Goal: Check status

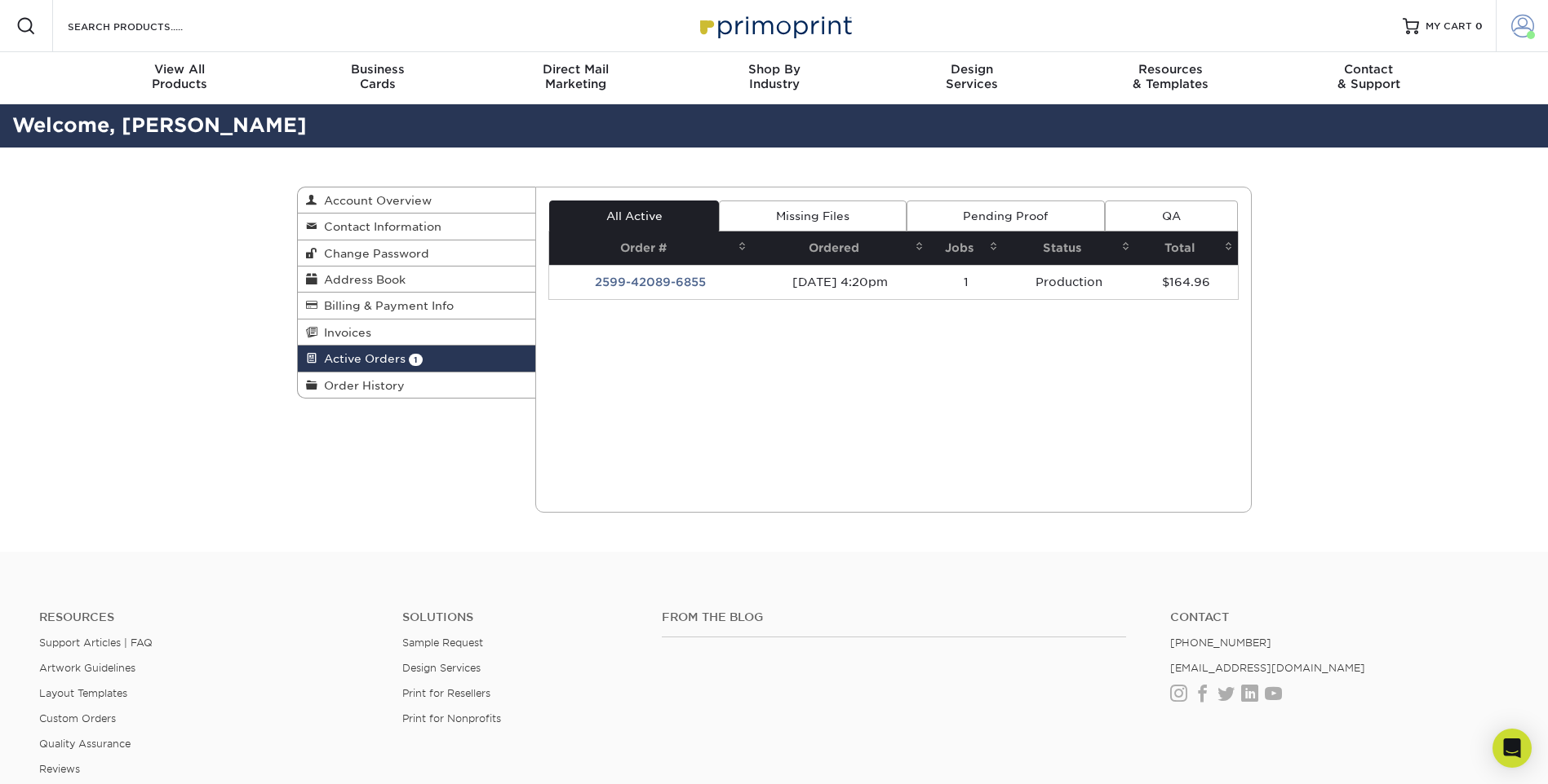
click at [1511, 33] on span at bounding box center [1523, 26] width 23 height 23
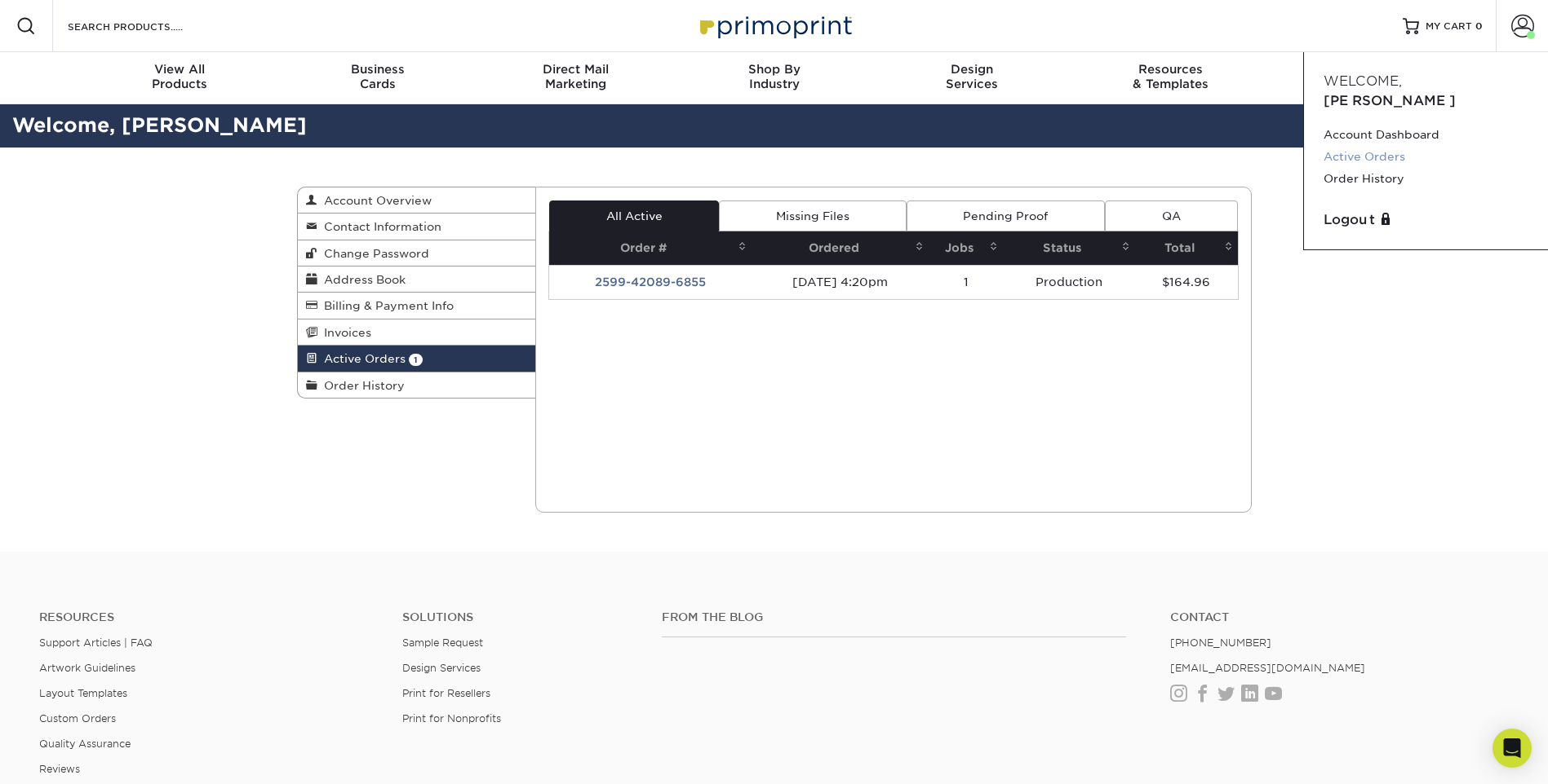
click at [1387, 146] on link "Active Orders" at bounding box center [1425, 157] width 205 height 22
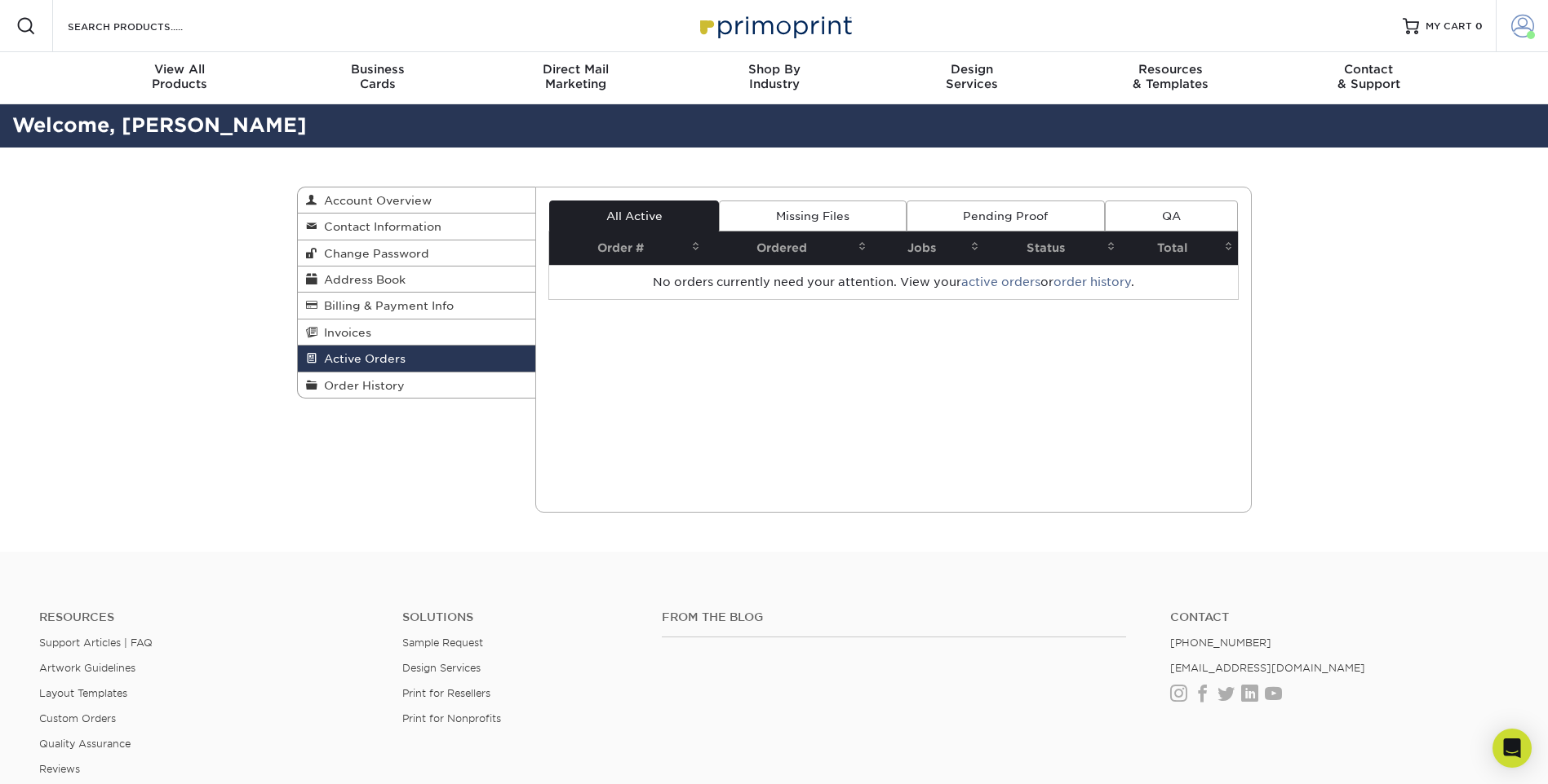
click at [1520, 31] on span at bounding box center [1523, 26] width 23 height 23
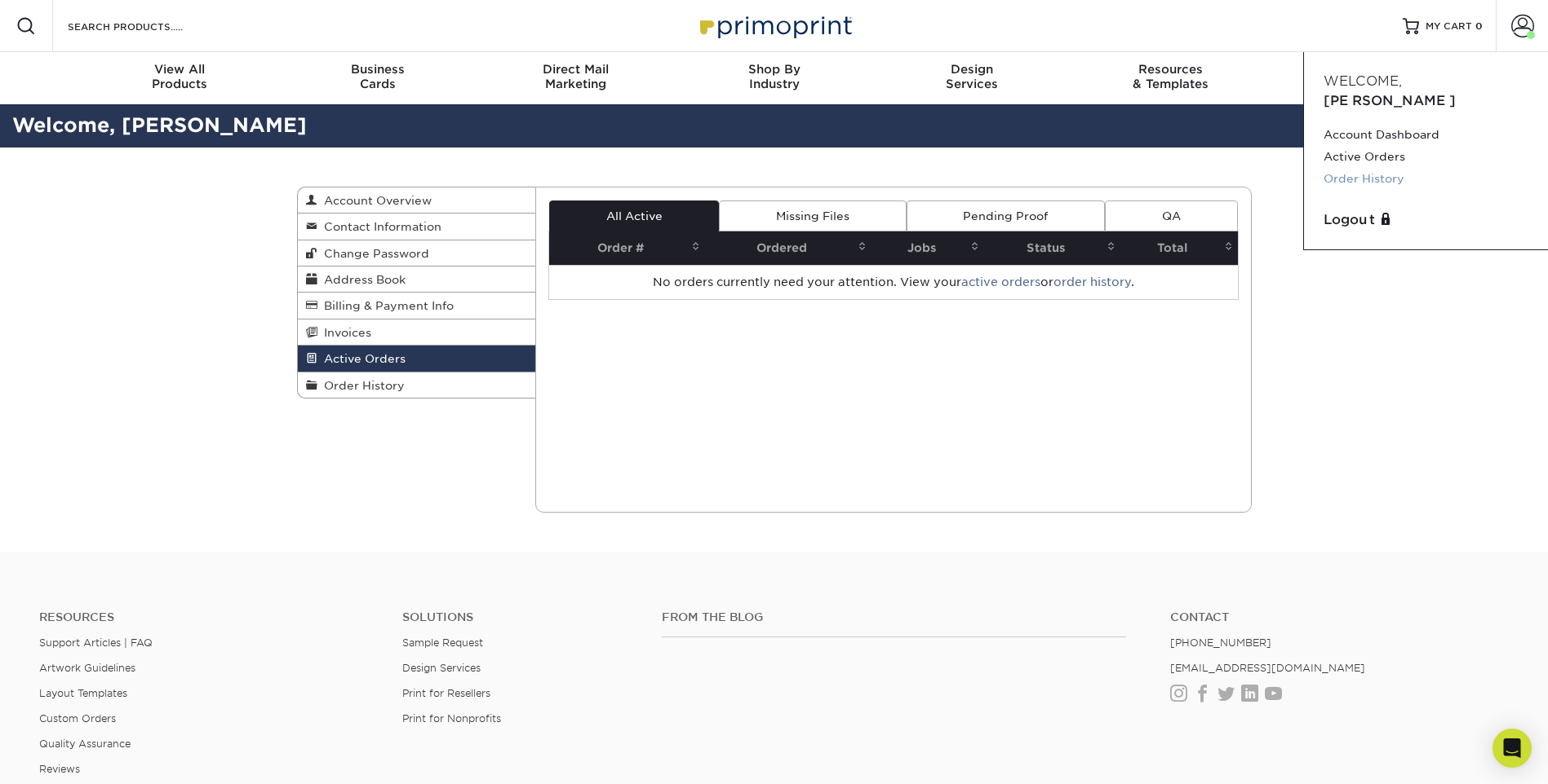
click at [1380, 168] on link "Order History" at bounding box center [1425, 178] width 205 height 22
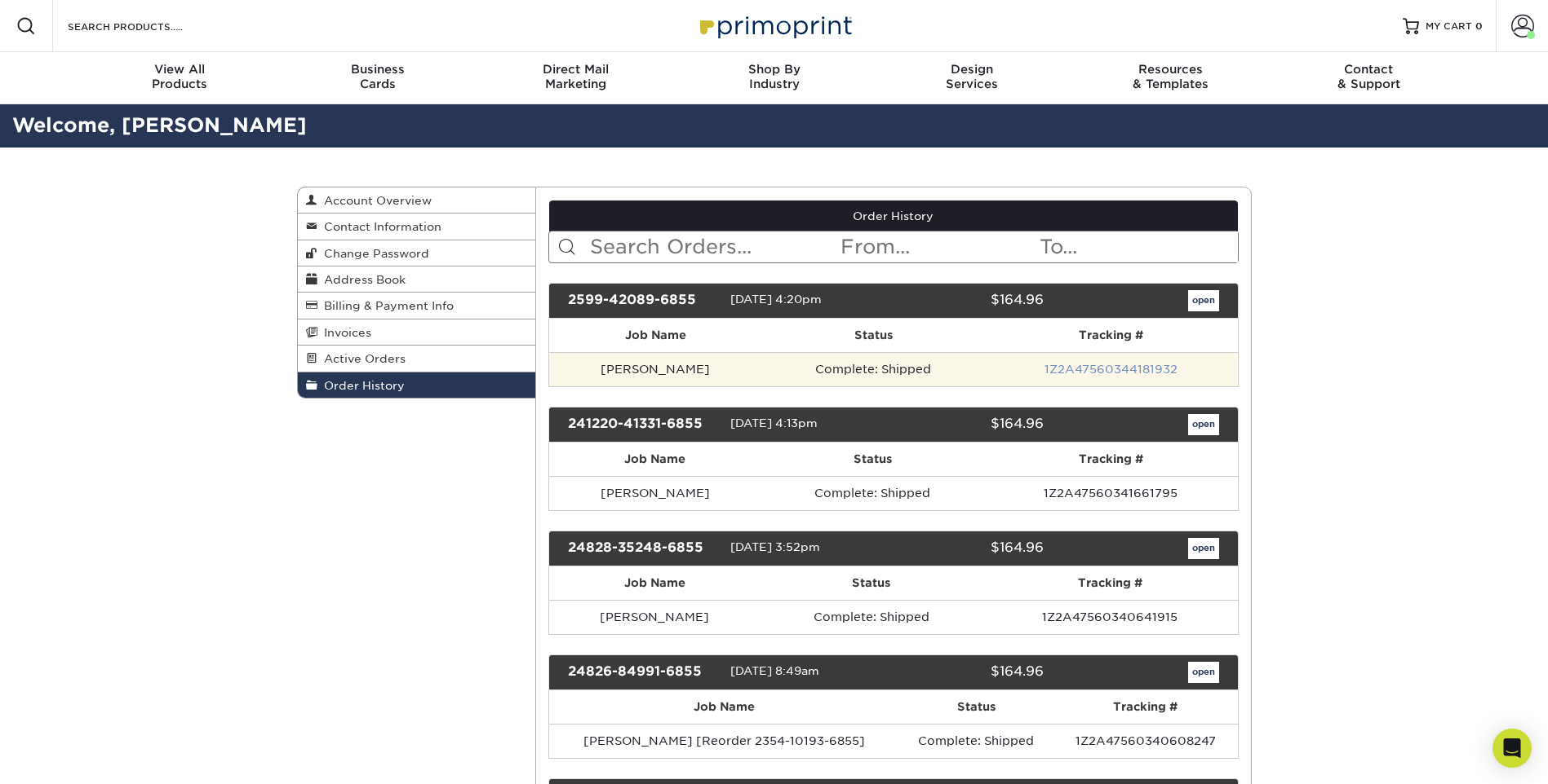
click at [1058, 366] on link "1Z2A47560344181932" at bounding box center [1110, 370] width 133 height 13
click at [1110, 362] on td "1Z2A47560344181932" at bounding box center [1110, 369] width 252 height 34
click at [1109, 370] on link "1Z2A47560344181932" at bounding box center [1110, 370] width 133 height 13
